Goal: Transaction & Acquisition: Purchase product/service

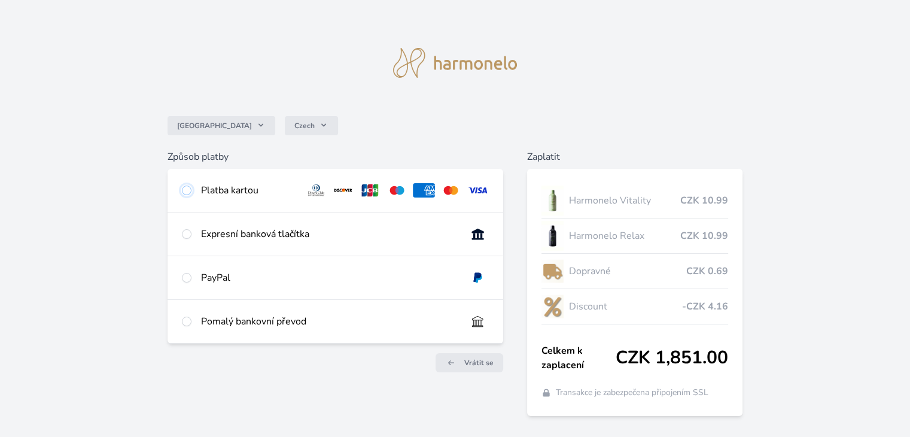
click at [187, 190] on input "radio" at bounding box center [187, 190] width 10 height 10
radio input "true"
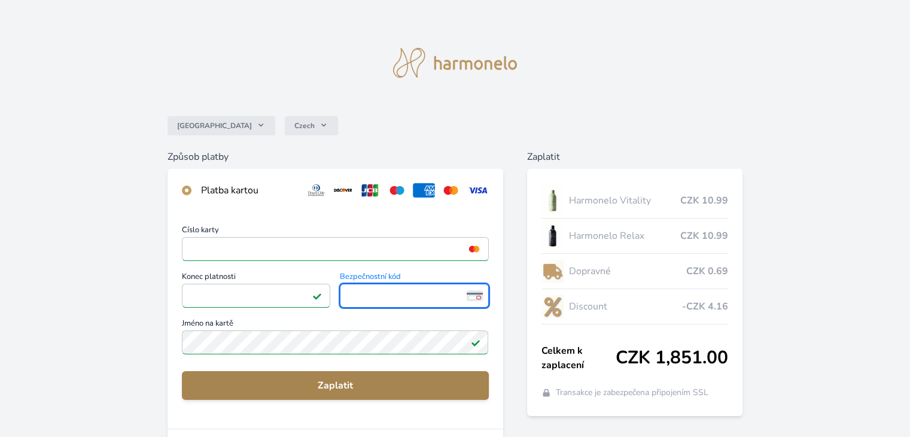
click at [328, 381] on span "Zaplatit" at bounding box center [334, 385] width 287 height 14
click at [382, 391] on span "Zaplatit" at bounding box center [334, 385] width 287 height 14
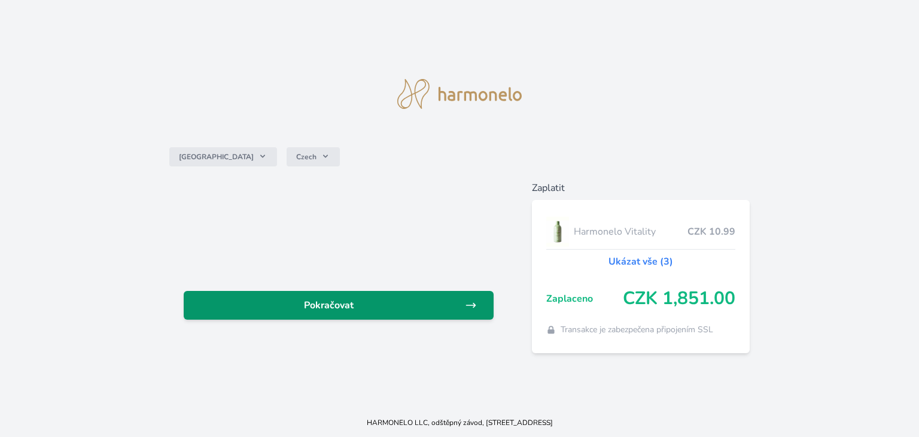
click at [345, 302] on span "Pokračovat" at bounding box center [329, 305] width 272 height 14
